Goal: Task Accomplishment & Management: Manage account settings

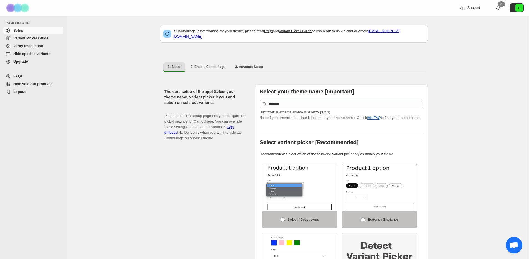
click at [37, 63] on span "Upgrade" at bounding box center [37, 62] width 49 height 6
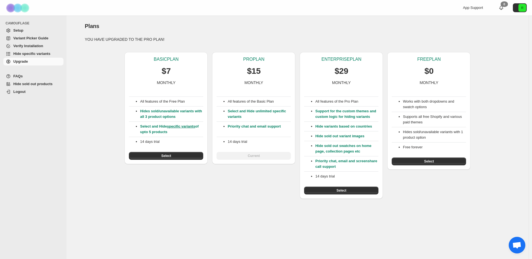
click at [27, 28] on span "Setup" at bounding box center [37, 31] width 49 height 6
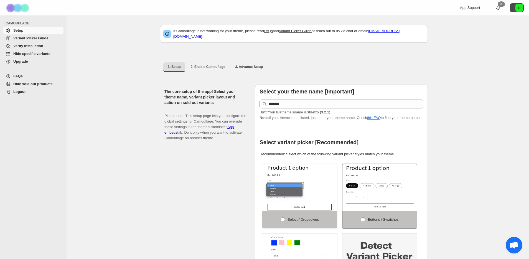
click at [521, 7] on text "R" at bounding box center [519, 7] width 2 height 3
click at [27, 87] on link "Hide sold out products" at bounding box center [33, 84] width 60 height 8
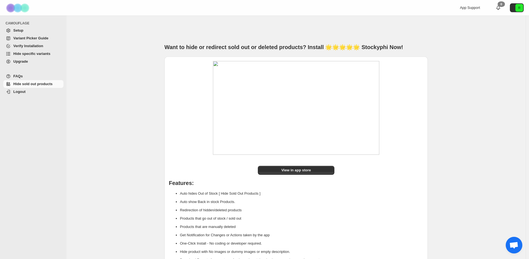
click at [25, 91] on span "Logout" at bounding box center [37, 92] width 49 height 6
